Goal: Information Seeking & Learning: Find specific fact

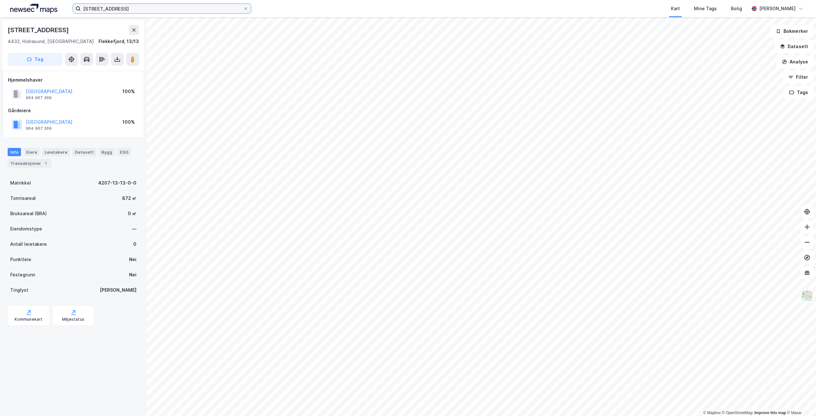
drag, startPoint x: 62, startPoint y: 4, endPoint x: 56, endPoint y: 4, distance: 5.1
click at [56, 4] on div "Vallåsbakken 43 Kart Mine Tags Bolig Marianne Heitmann" at bounding box center [408, 8] width 816 height 17
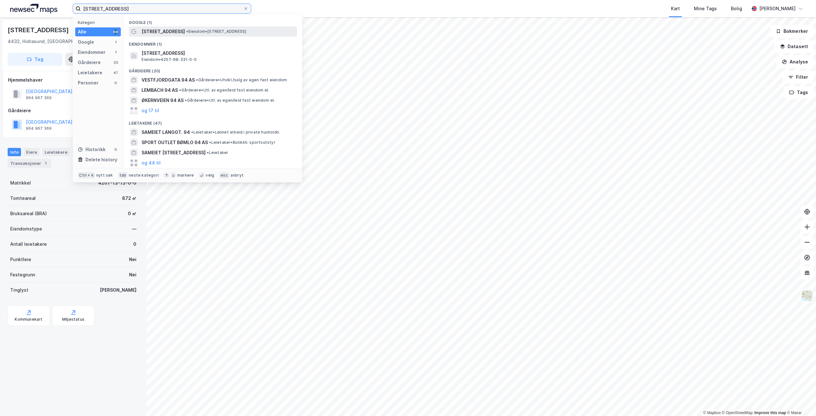
type input "gråsteinsveien 94"
click at [198, 29] on span "• Eiendom • [STREET_ADDRESS]" at bounding box center [216, 31] width 60 height 5
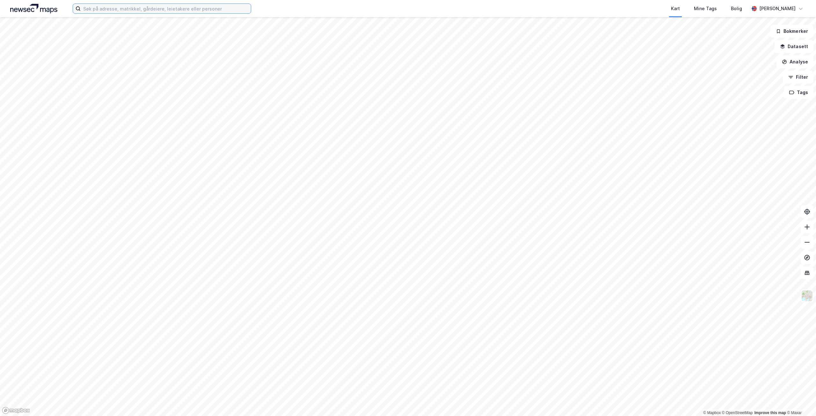
click at [196, 8] on input at bounding box center [166, 9] width 170 height 10
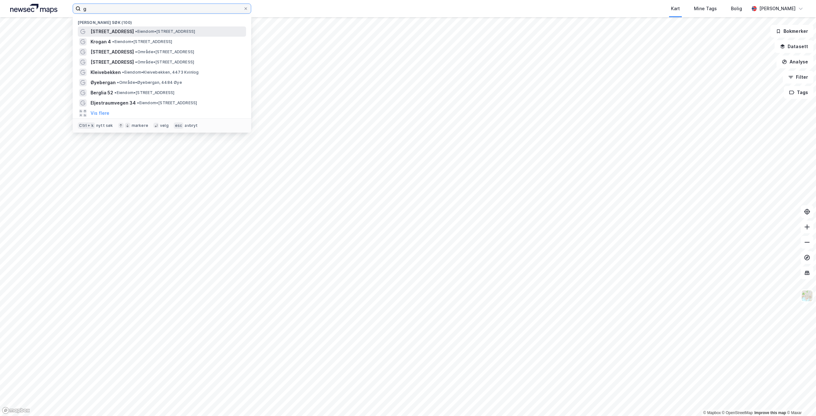
type input "g"
click at [194, 29] on span "• Eiendom • [STREET_ADDRESS]" at bounding box center [165, 31] width 60 height 5
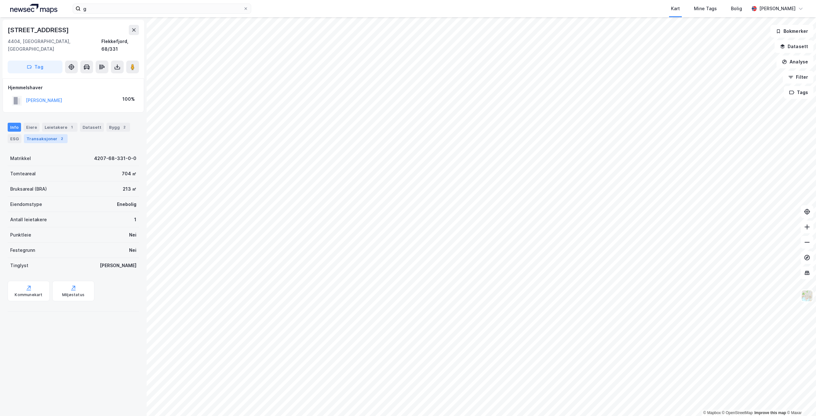
click at [26, 134] on div "Transaksjoner 2" at bounding box center [46, 138] width 44 height 9
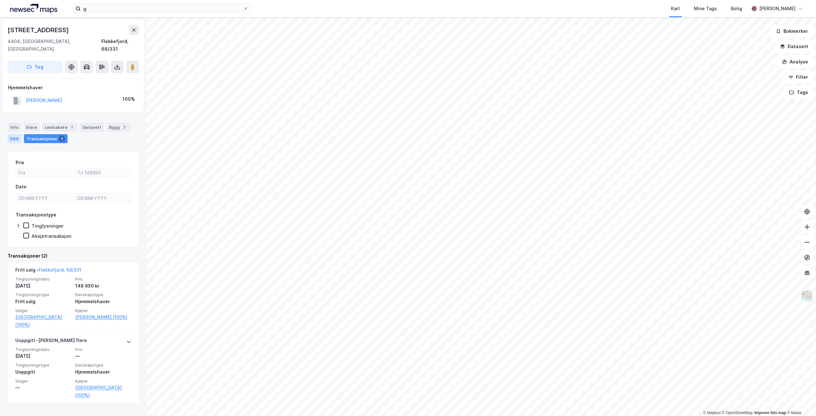
click at [20, 134] on div "ESG" at bounding box center [15, 138] width 14 height 9
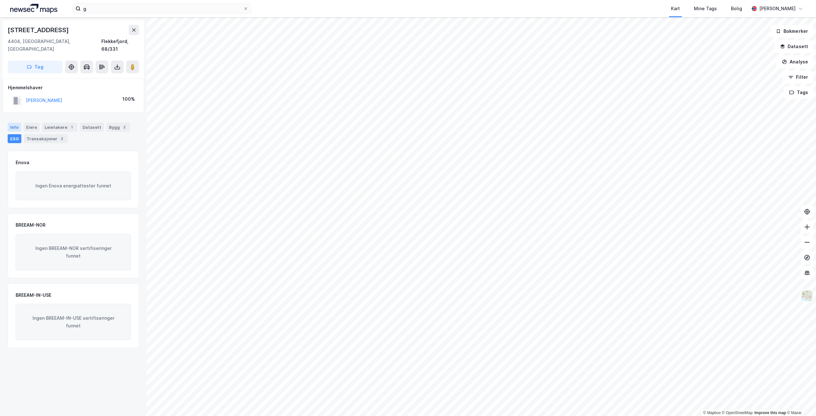
click at [18, 123] on div "Info" at bounding box center [14, 127] width 13 height 9
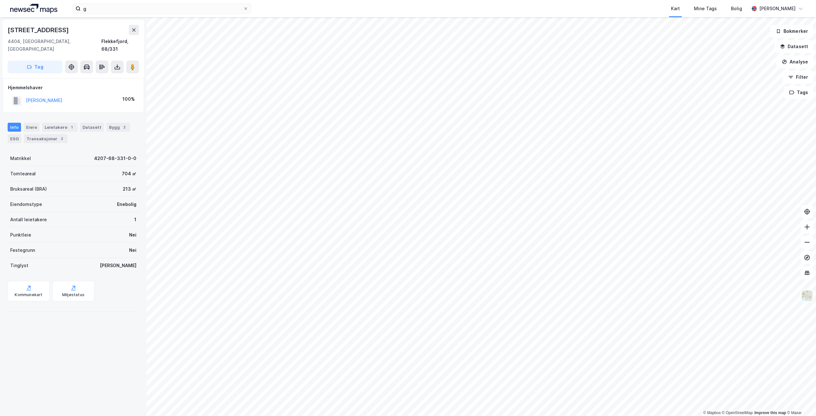
drag, startPoint x: 108, startPoint y: 94, endPoint x: 100, endPoint y: 93, distance: 9.0
click at [100, 94] on div "[PERSON_NAME] 100%" at bounding box center [73, 100] width 131 height 13
click at [0, 0] on button "[PERSON_NAME]" at bounding box center [0, 0] width 0 height 0
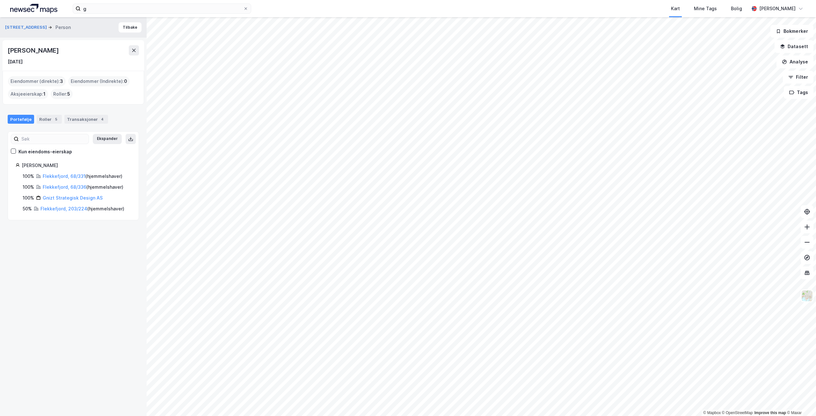
drag, startPoint x: 82, startPoint y: 49, endPoint x: 5, endPoint y: 51, distance: 76.9
click at [5, 51] on div "[PERSON_NAME] [DATE]" at bounding box center [74, 55] width 142 height 31
